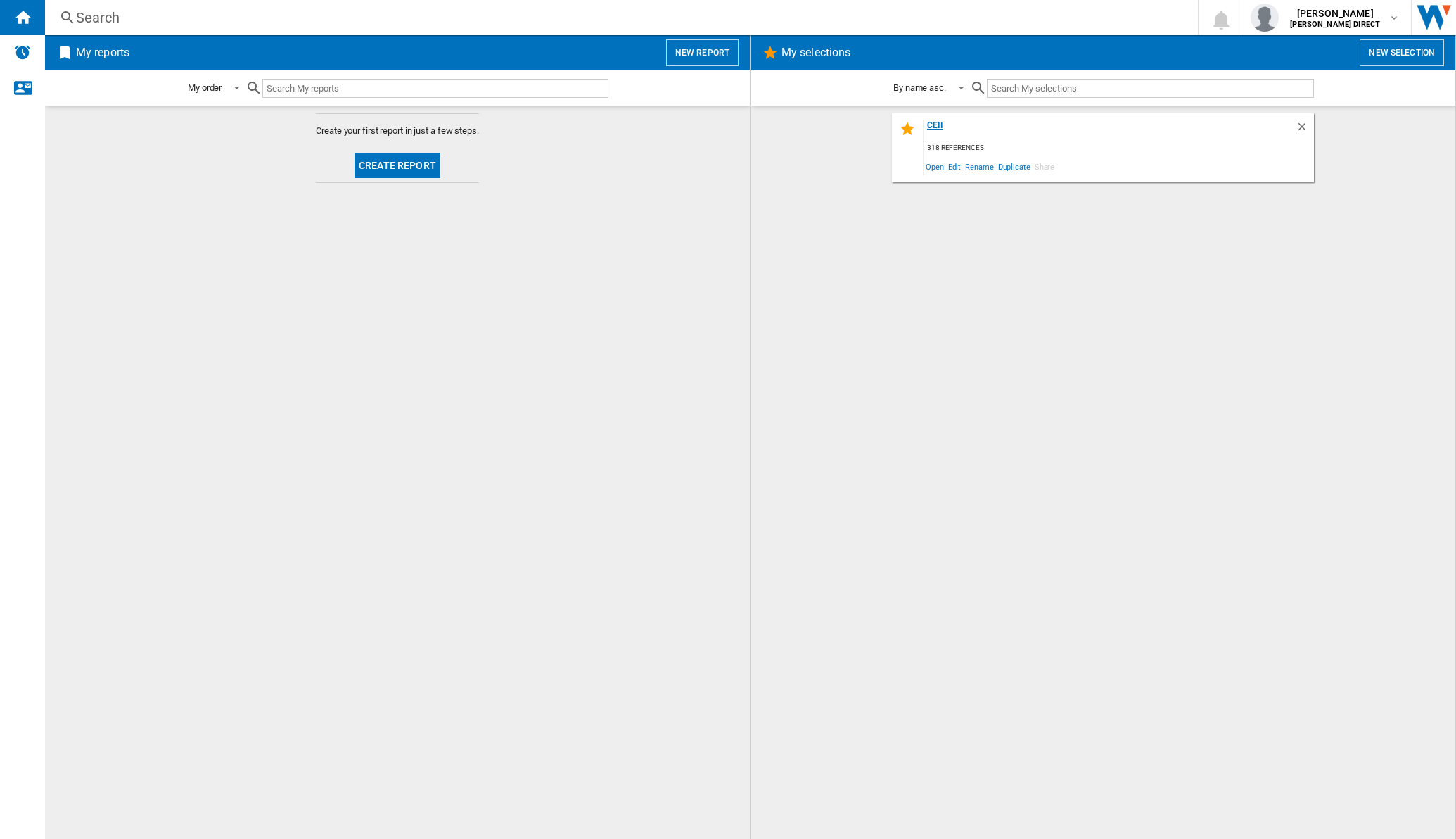
click at [936, 126] on div "CEII" at bounding box center [1109, 129] width 372 height 19
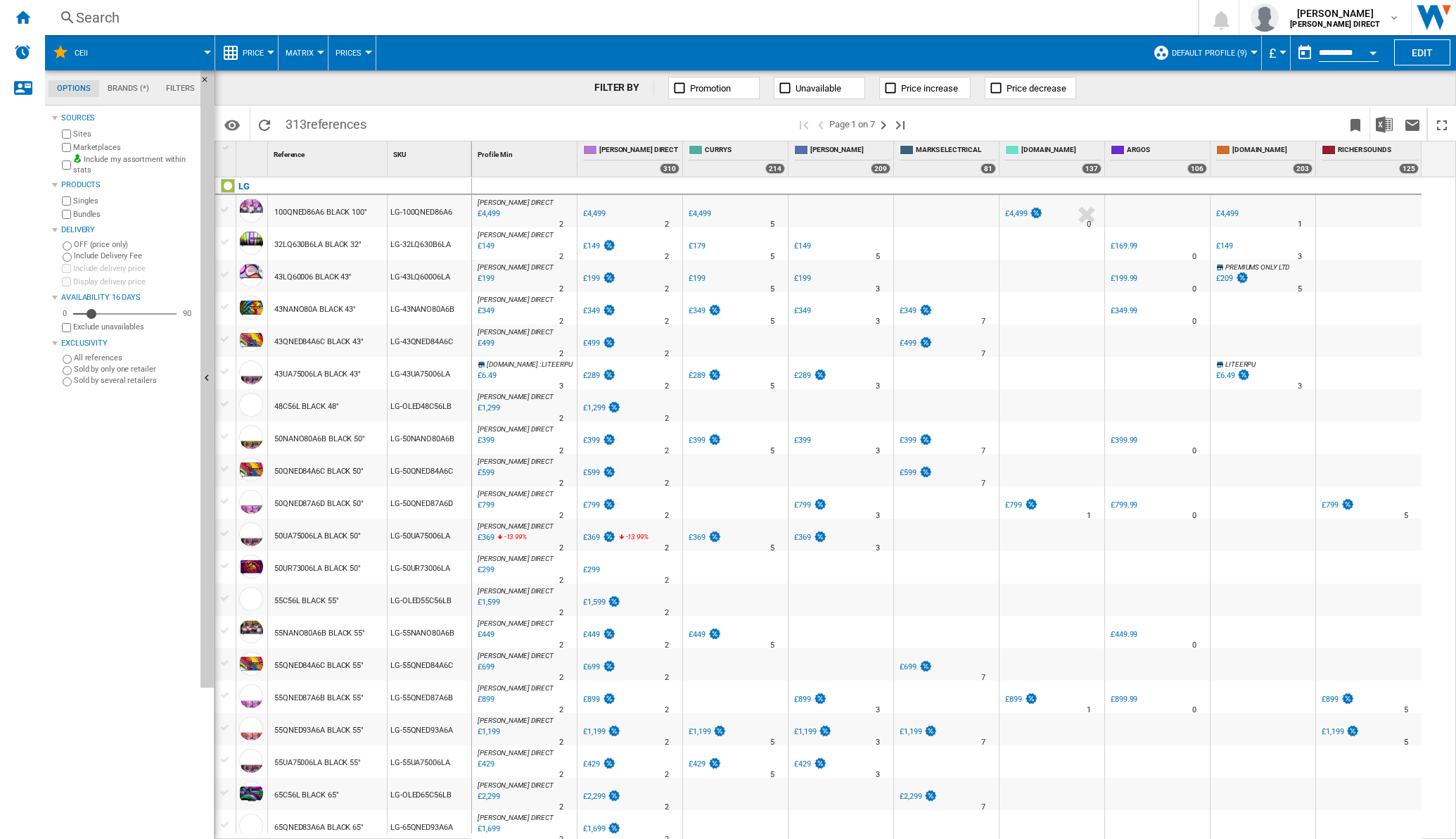
click at [313, 52] on button "Matrix" at bounding box center [303, 53] width 35 height 35
click at [304, 119] on span "Ranking" at bounding box center [308, 121] width 38 height 12
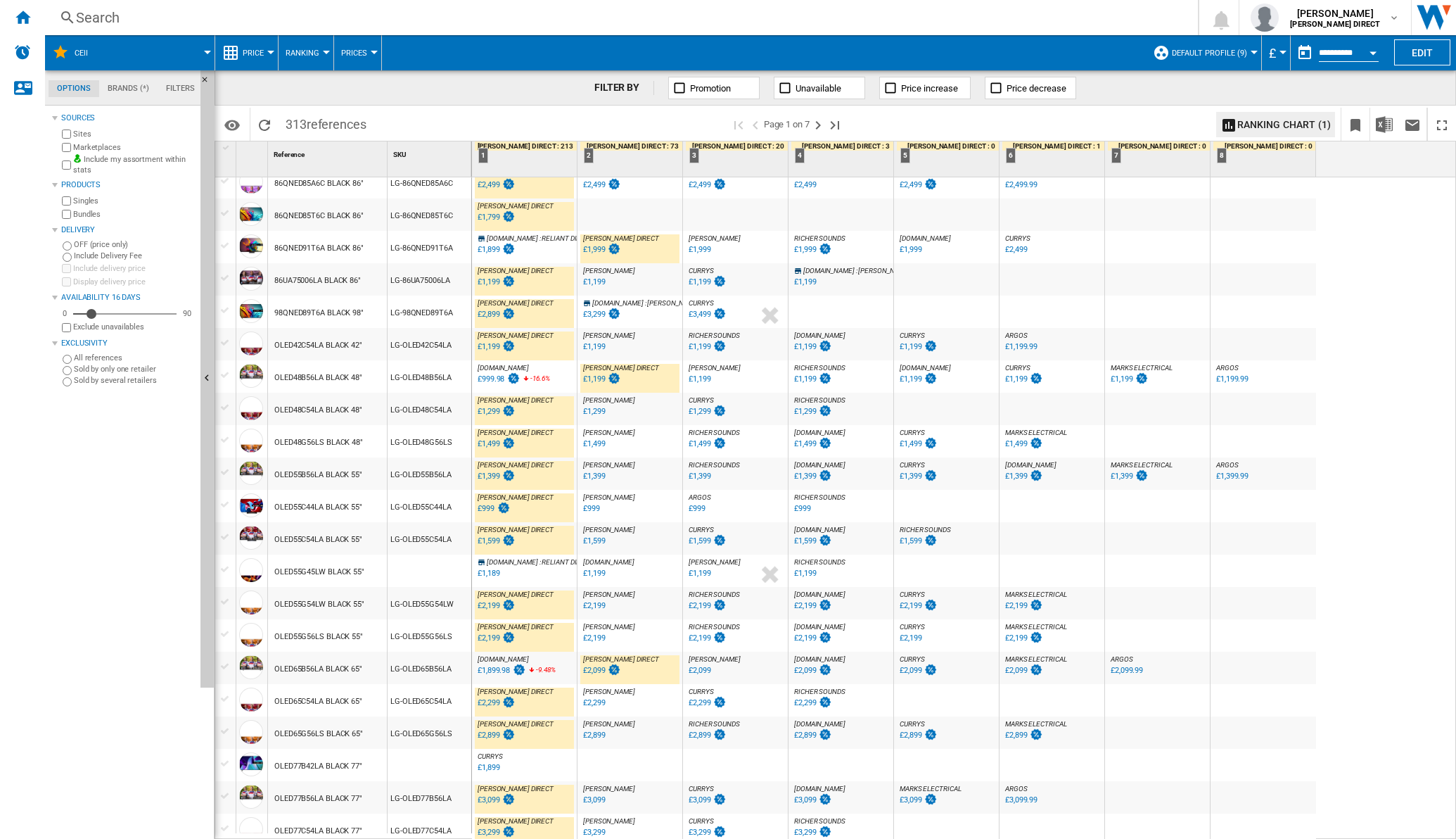
scroll to position [972, 0]
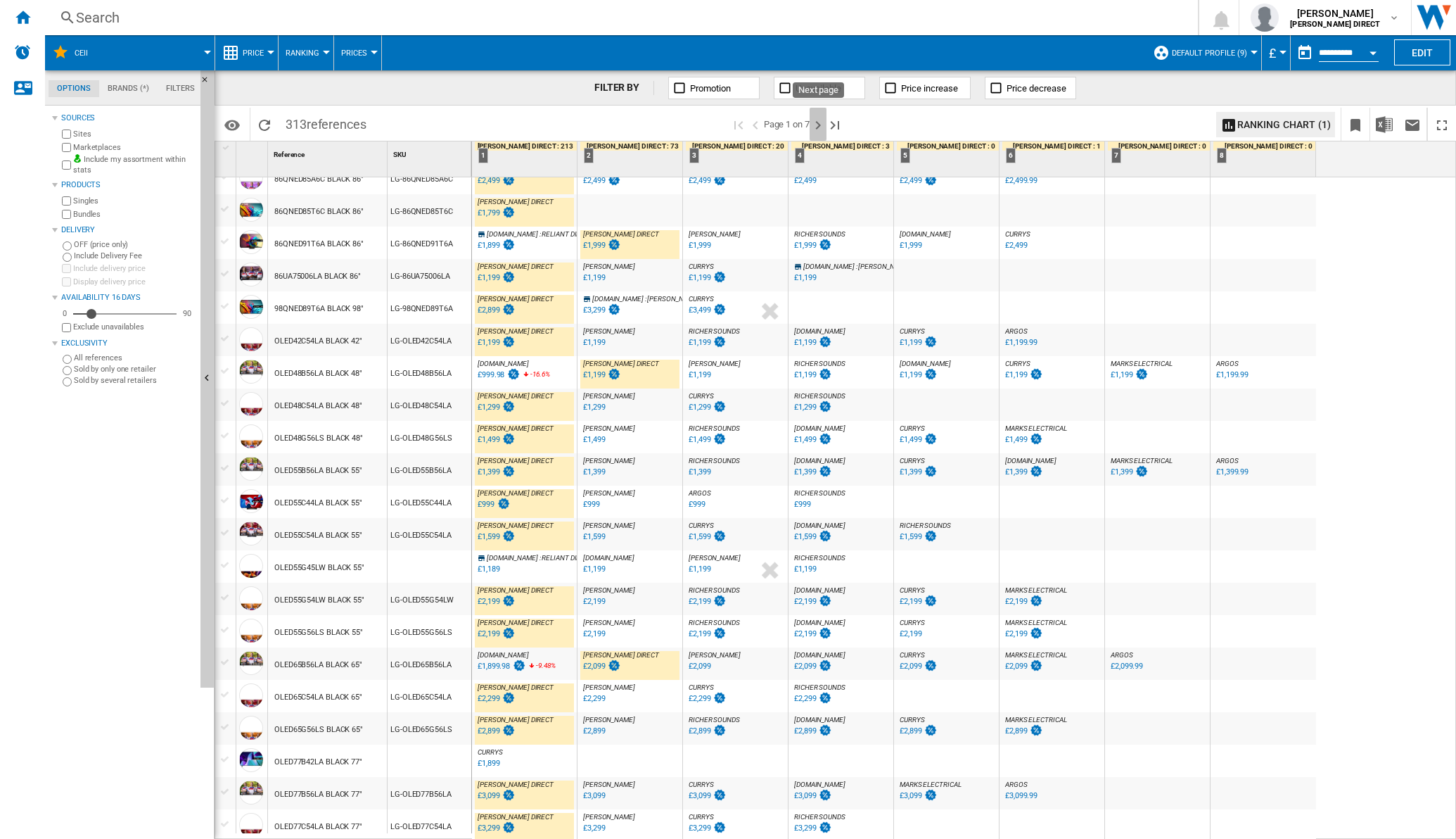
click at [820, 123] on ng-md-icon "Next page" at bounding box center [817, 125] width 17 height 17
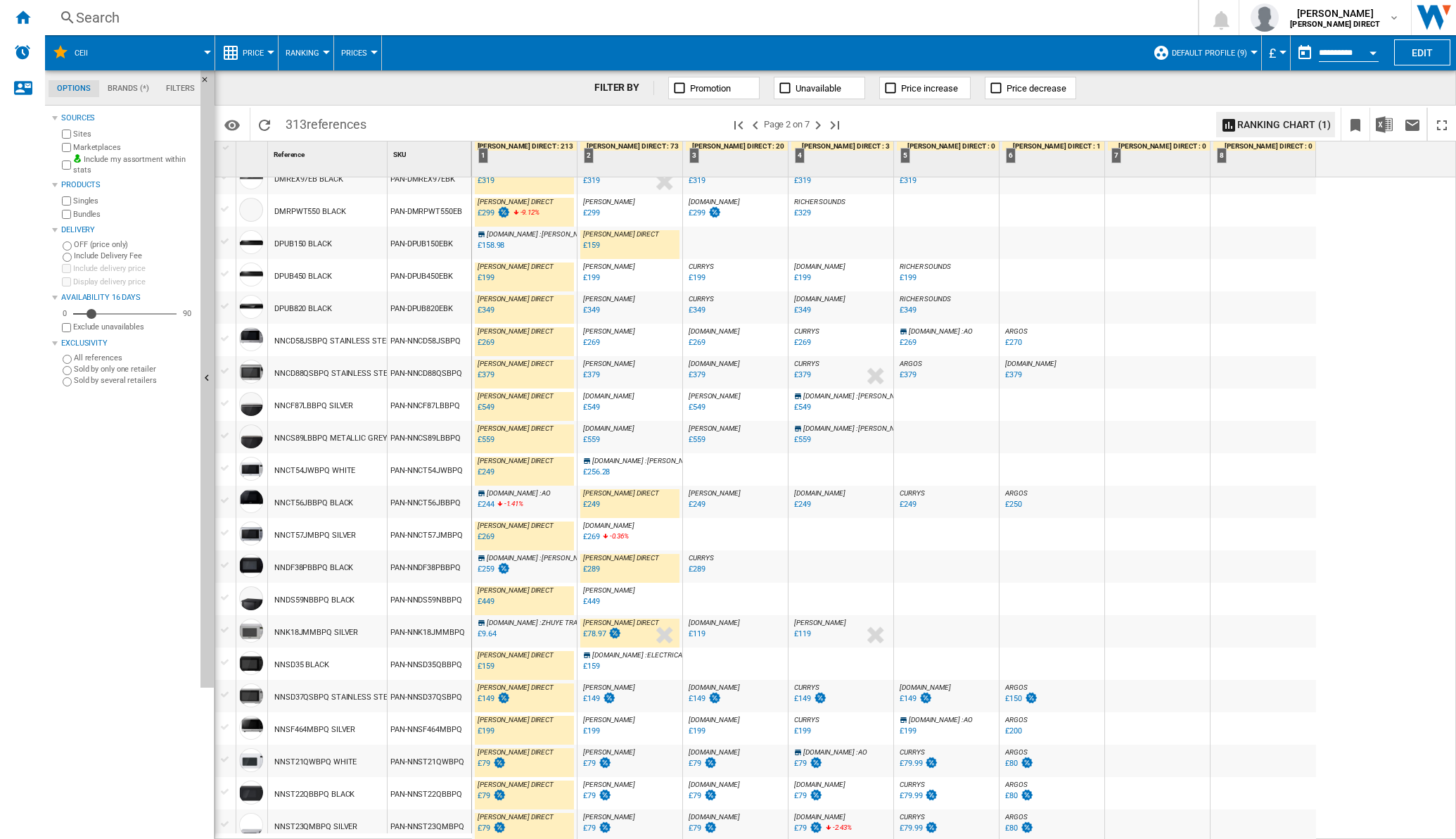
scroll to position [991, 0]
click at [817, 121] on ng-md-icon "Next page" at bounding box center [817, 125] width 17 height 17
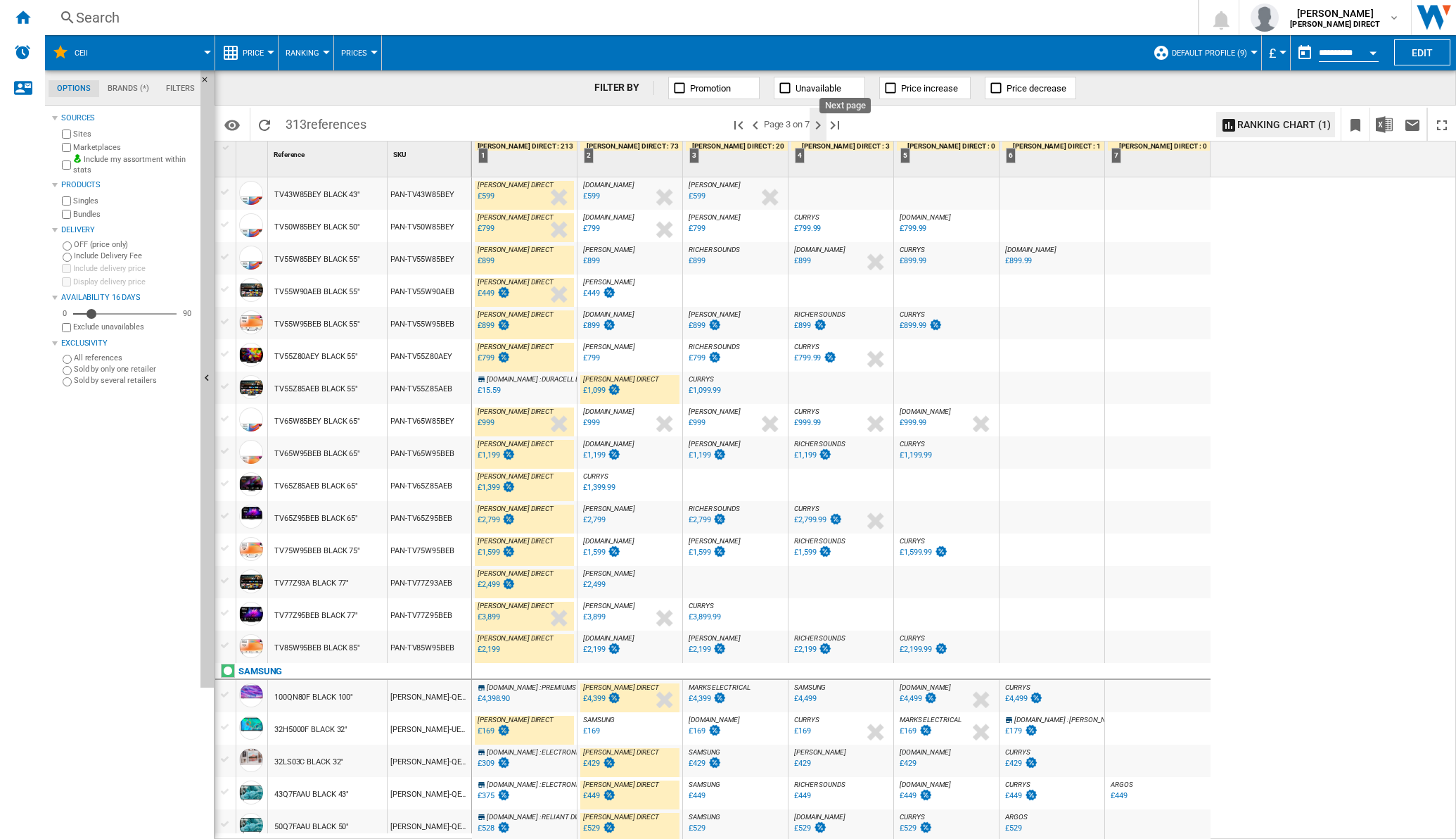
click at [816, 123] on ng-md-icon "Next page" at bounding box center [817, 125] width 17 height 17
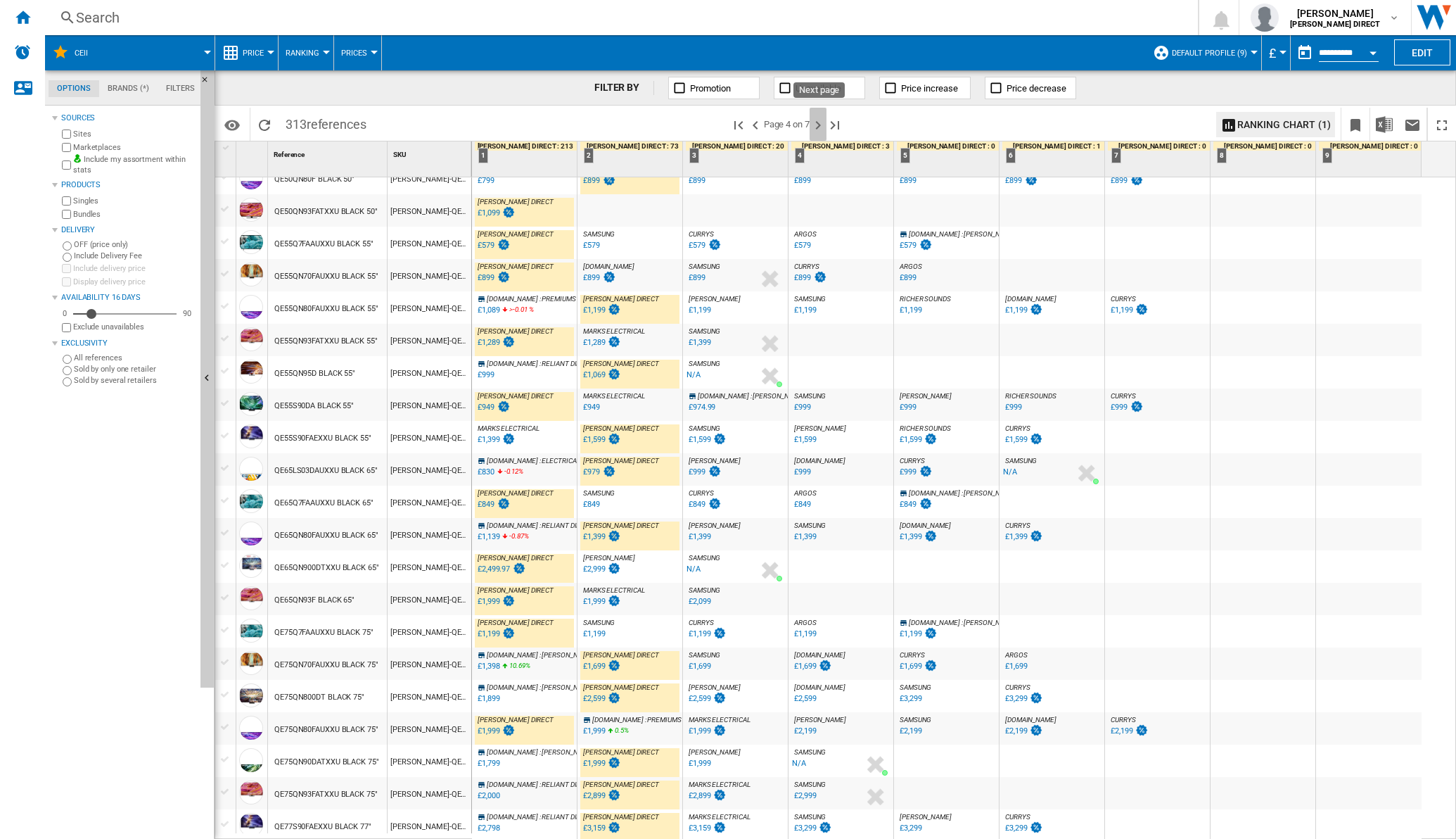
click at [818, 129] on ng-md-icon "Next page" at bounding box center [817, 125] width 17 height 17
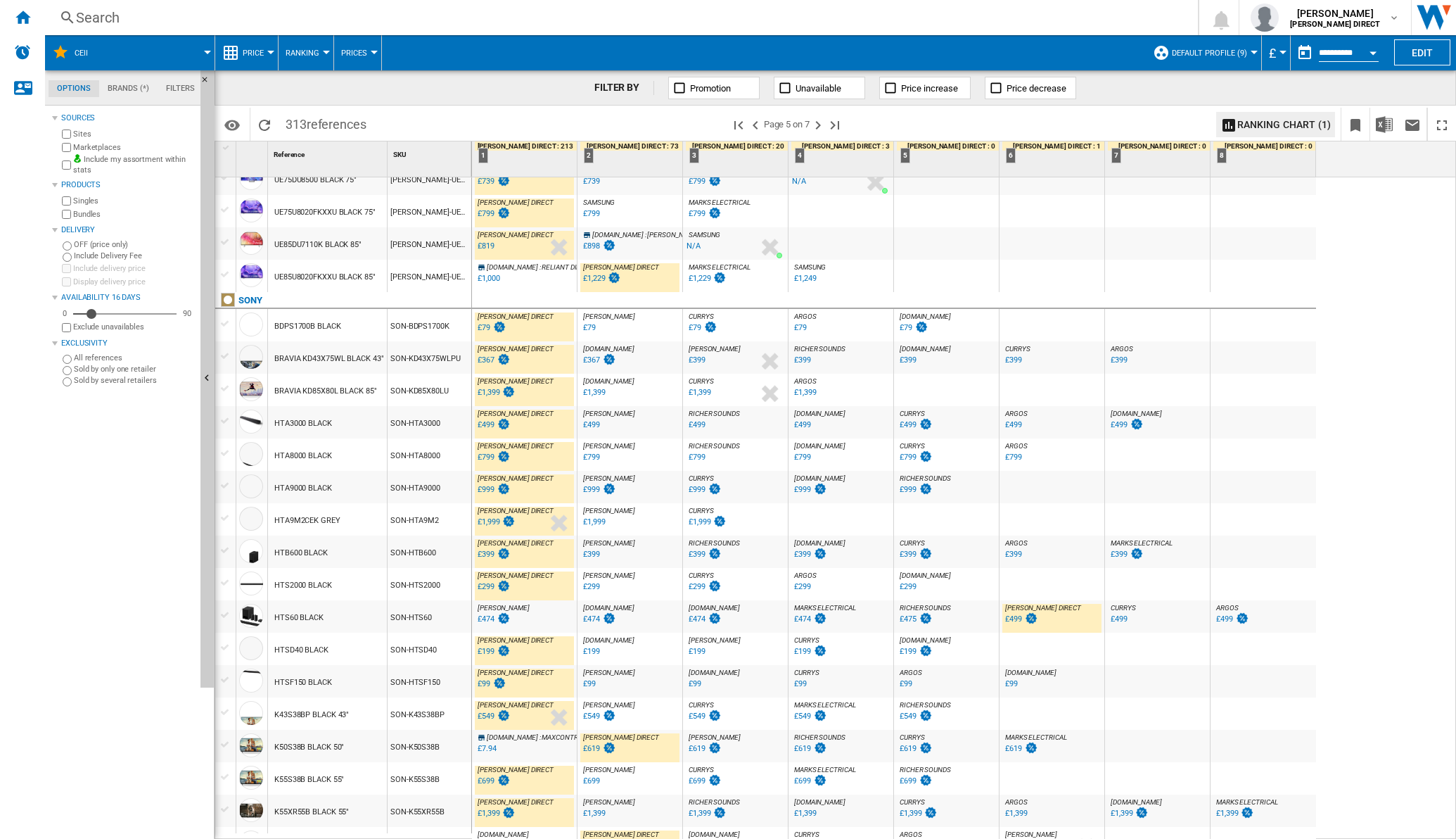
scroll to position [989, 0]
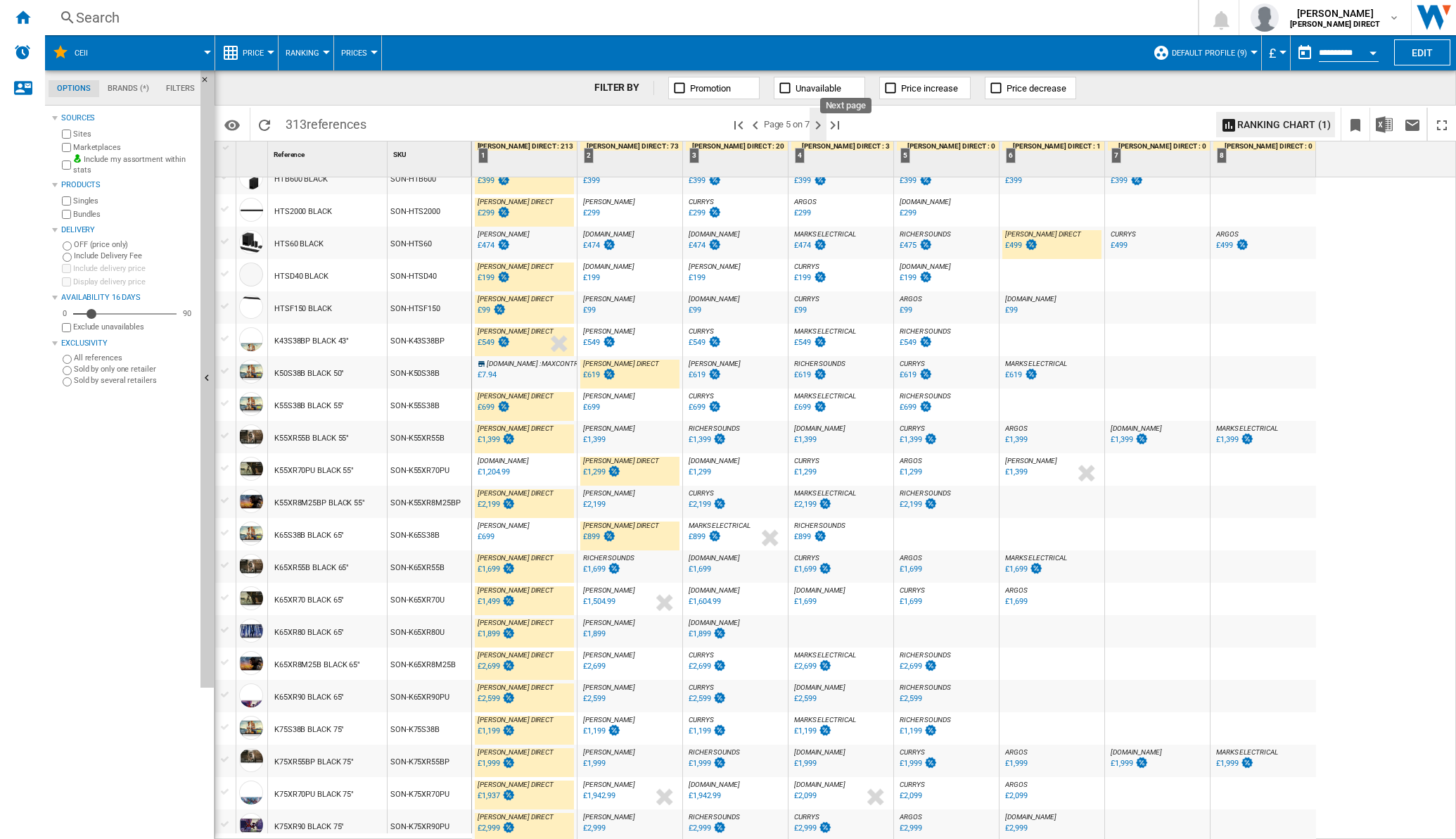
click at [819, 126] on ng-md-icon "Next page" at bounding box center [817, 125] width 17 height 17
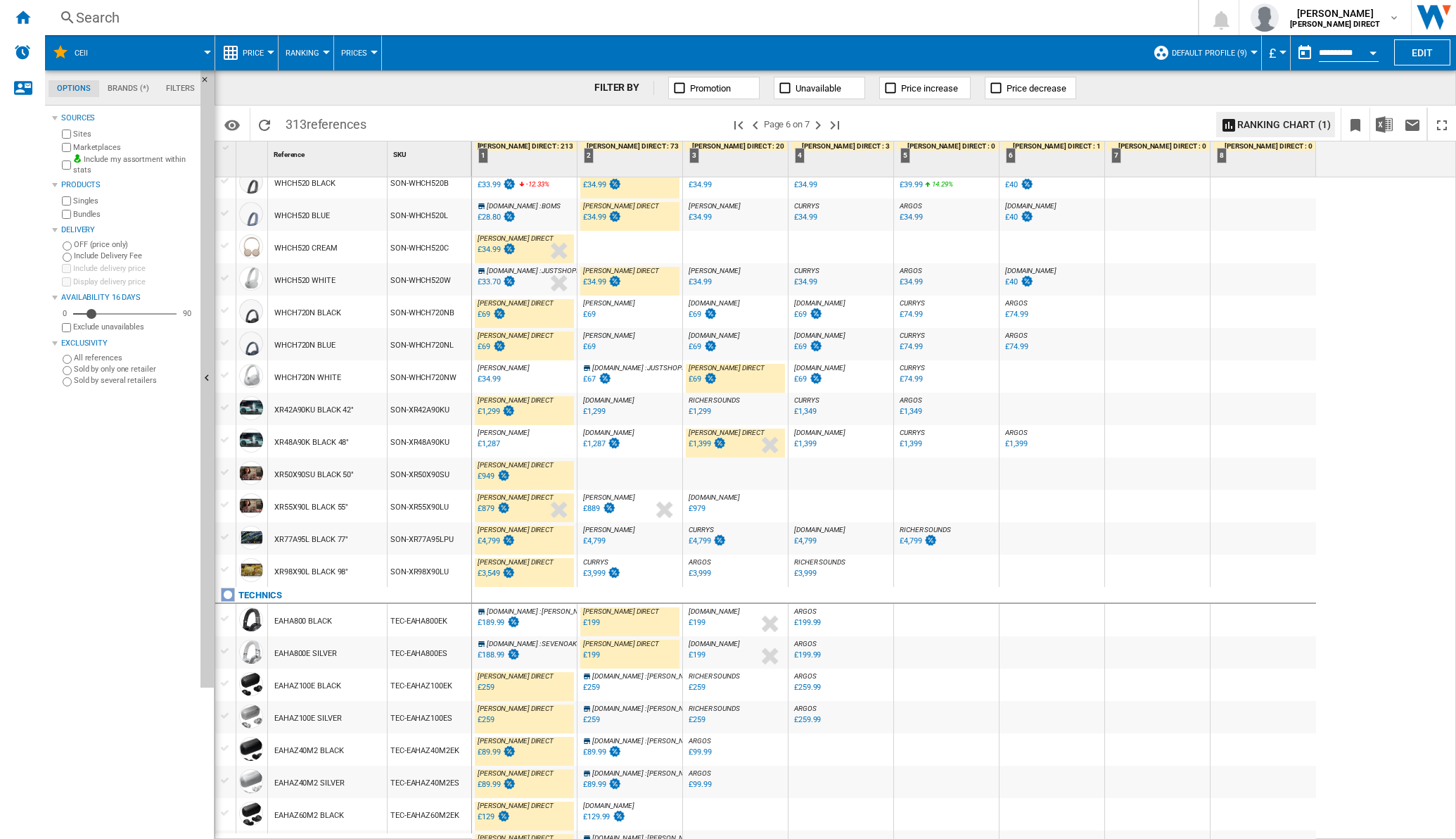
scroll to position [989, 0]
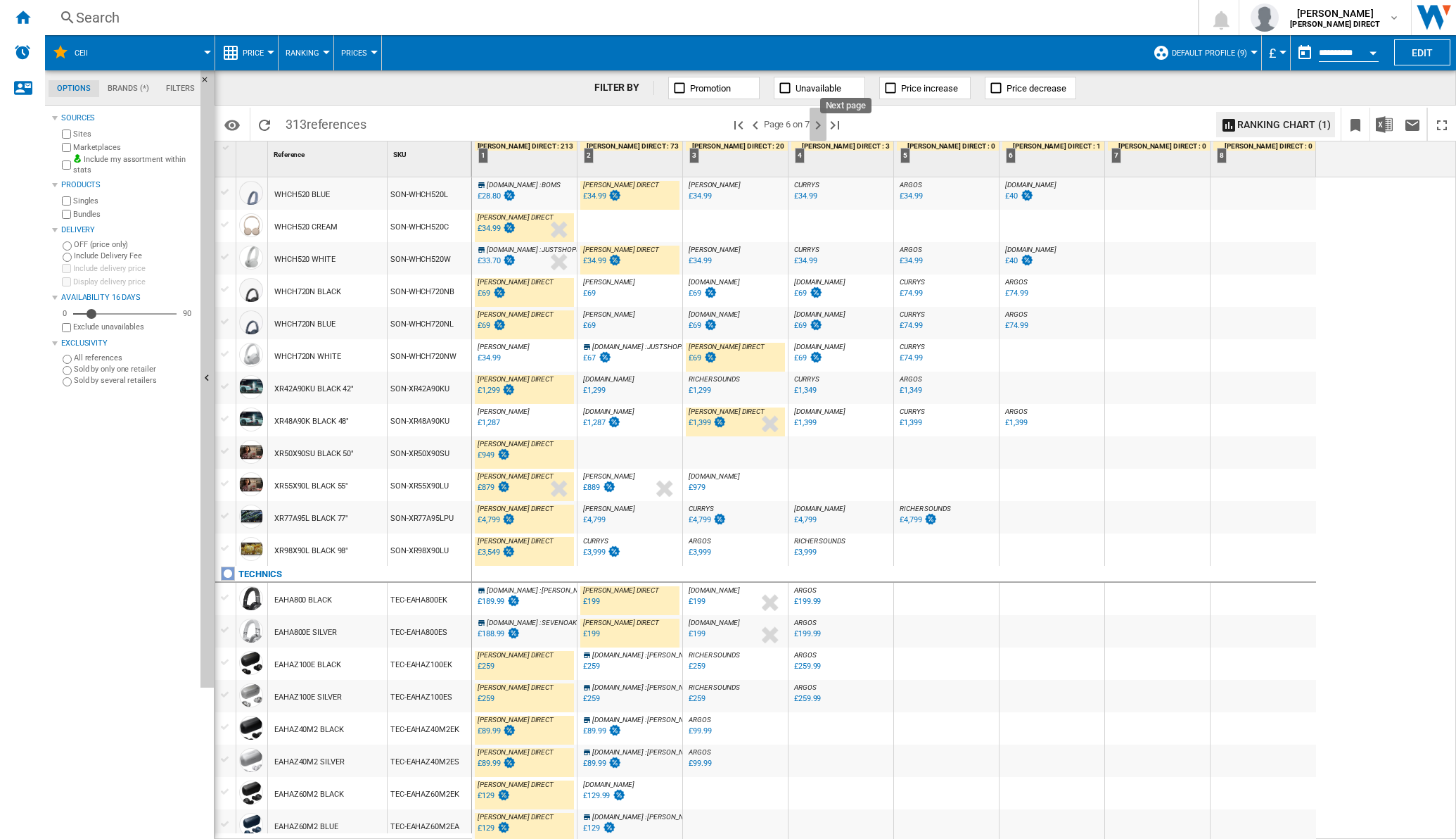
click at [823, 127] on ng-md-icon "Next page" at bounding box center [817, 125] width 17 height 17
